Goal: Transaction & Acquisition: Purchase product/service

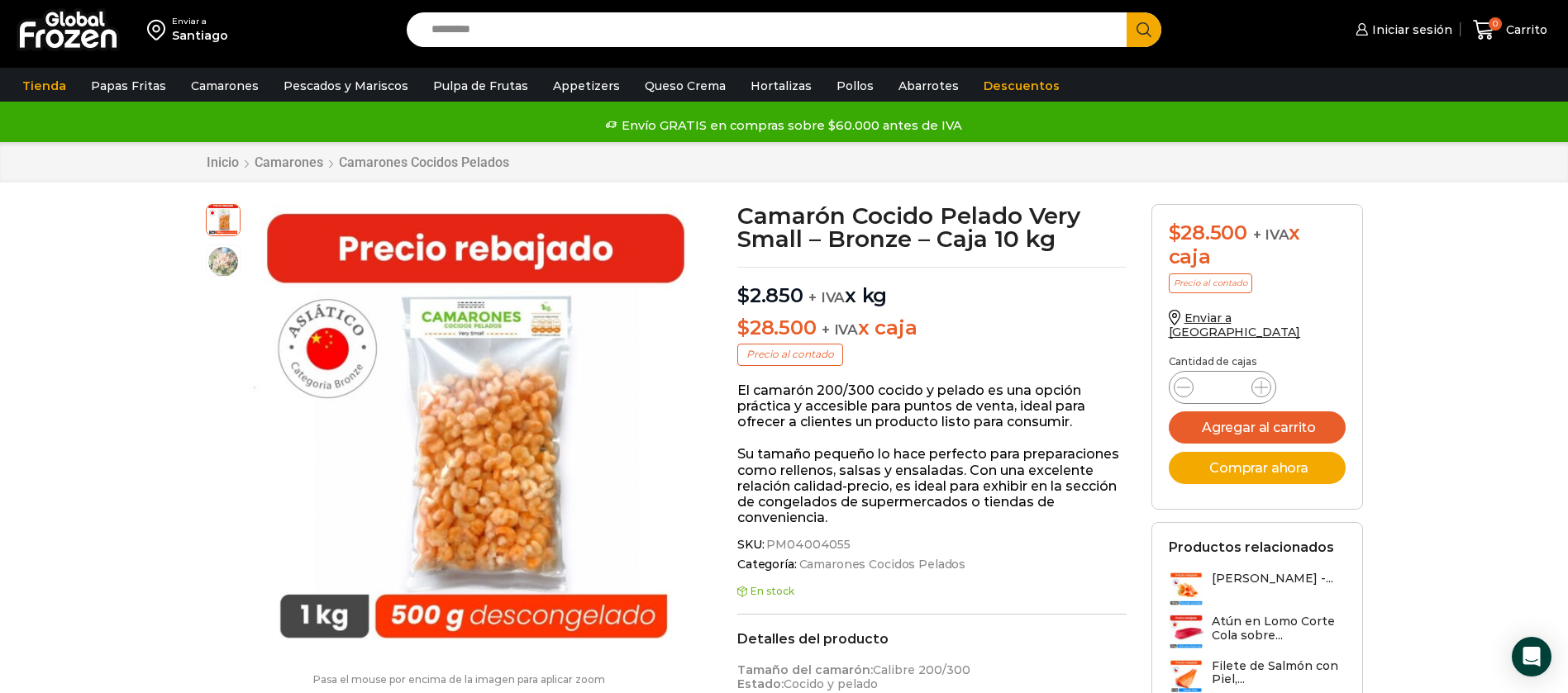
click at [51, 38] on img at bounding box center [68, 30] width 104 height 43
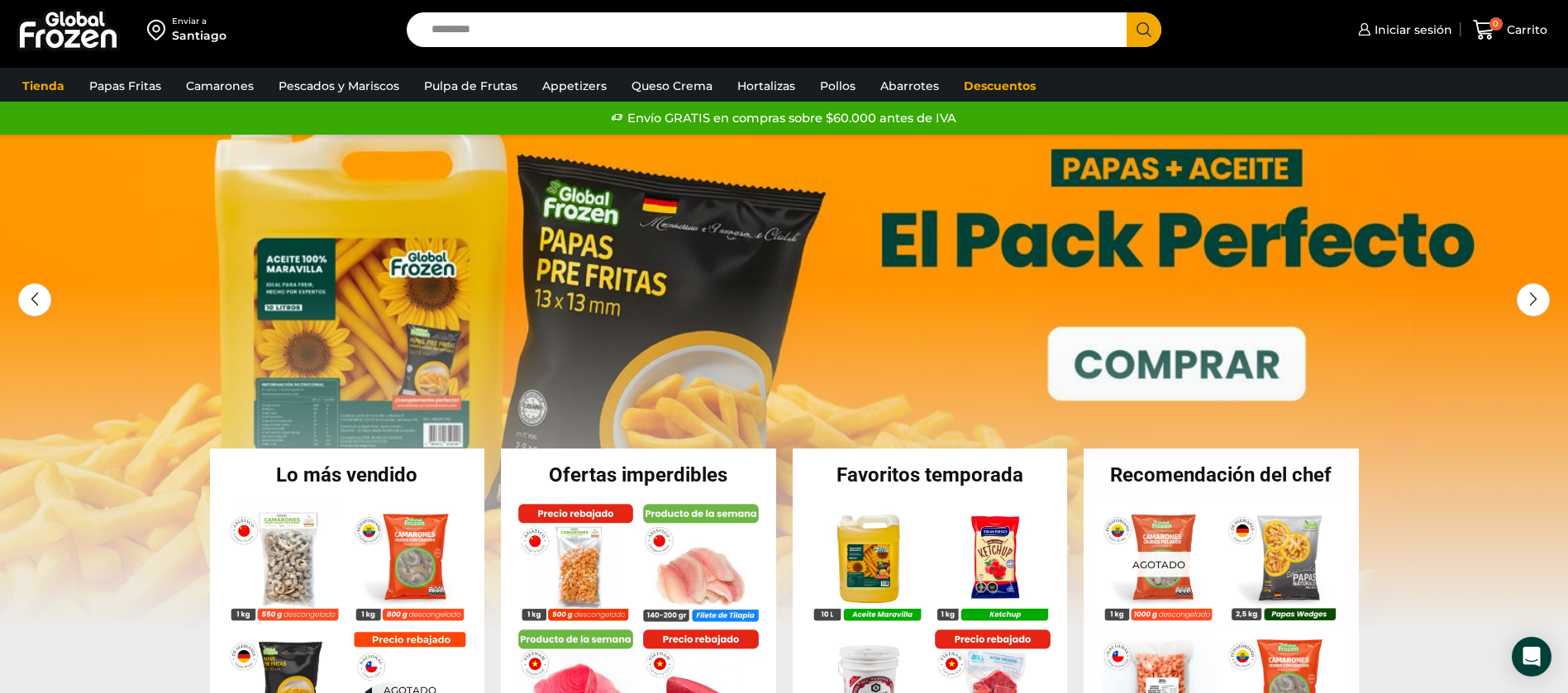
click at [516, 32] on input "Search input" at bounding box center [771, 30] width 696 height 35
type input "******"
click at [1127, 12] on button "Search" at bounding box center [1144, 30] width 35 height 35
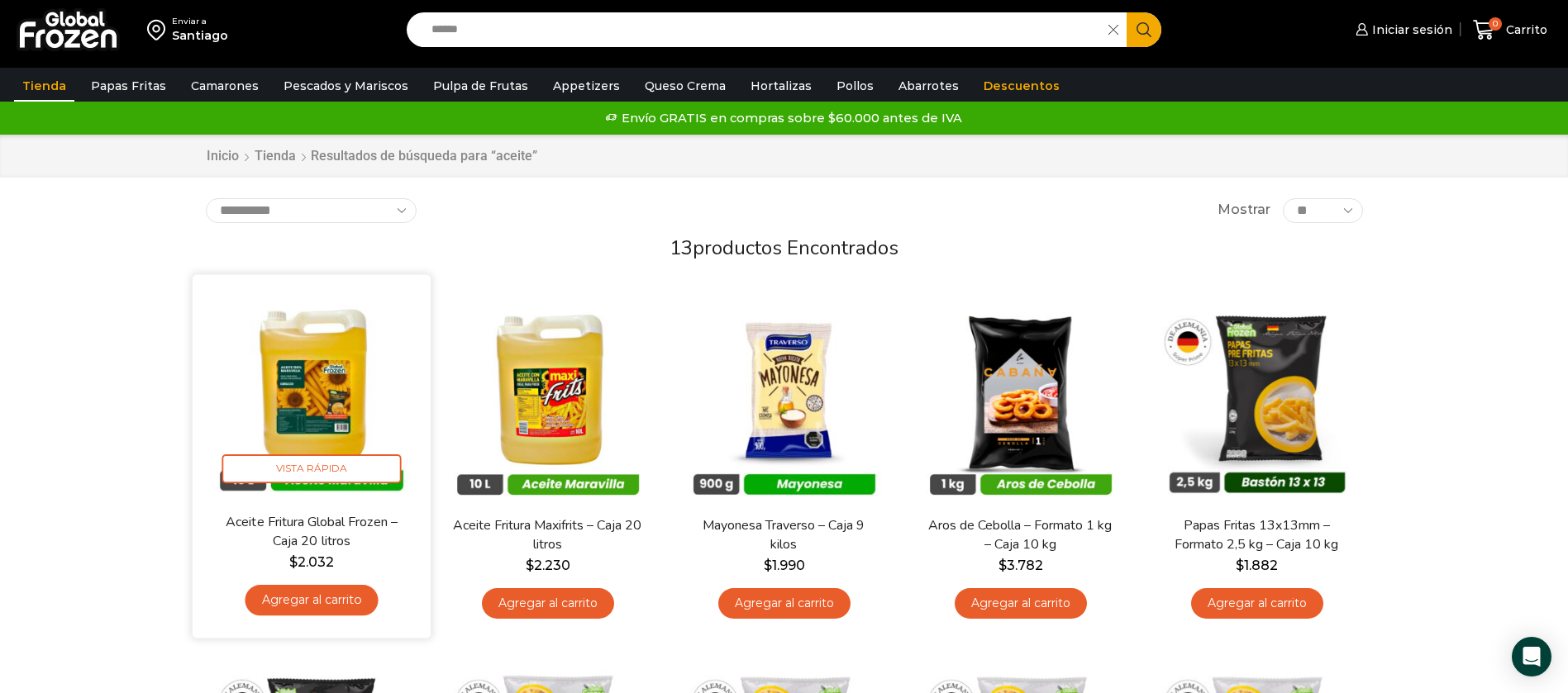
click at [310, 383] on img at bounding box center [312, 394] width 213 height 213
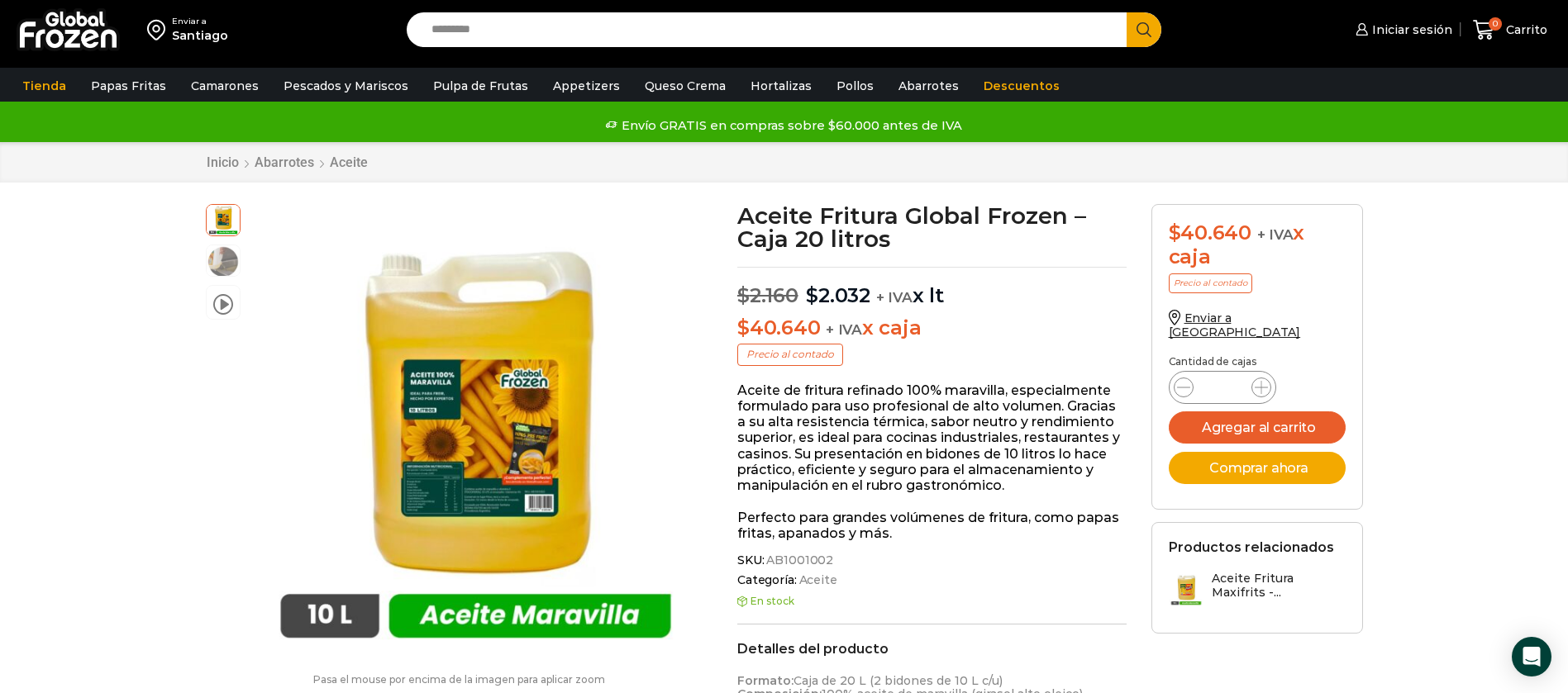
click at [102, 12] on img at bounding box center [68, 30] width 104 height 43
